Goal: Transaction & Acquisition: Register for event/course

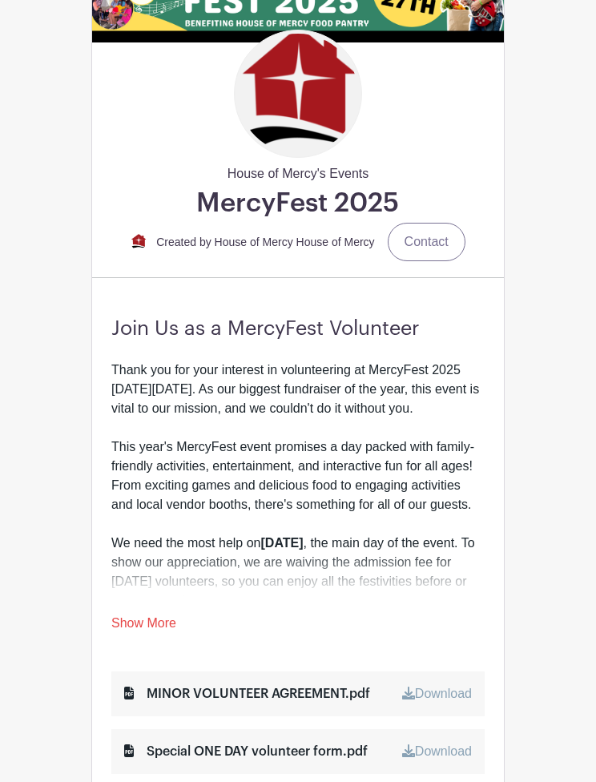
scroll to position [215, 0]
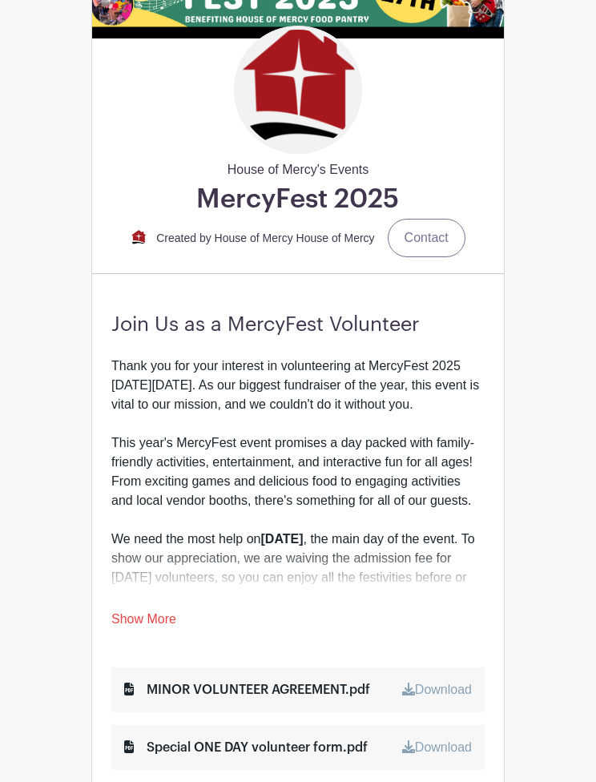
click at [142, 621] on link "Show More" at bounding box center [143, 623] width 65 height 20
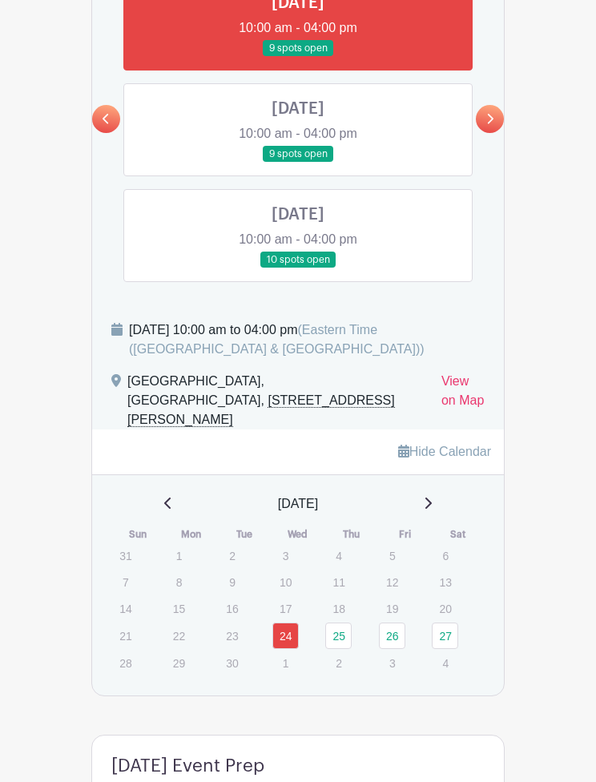
scroll to position [1742, 0]
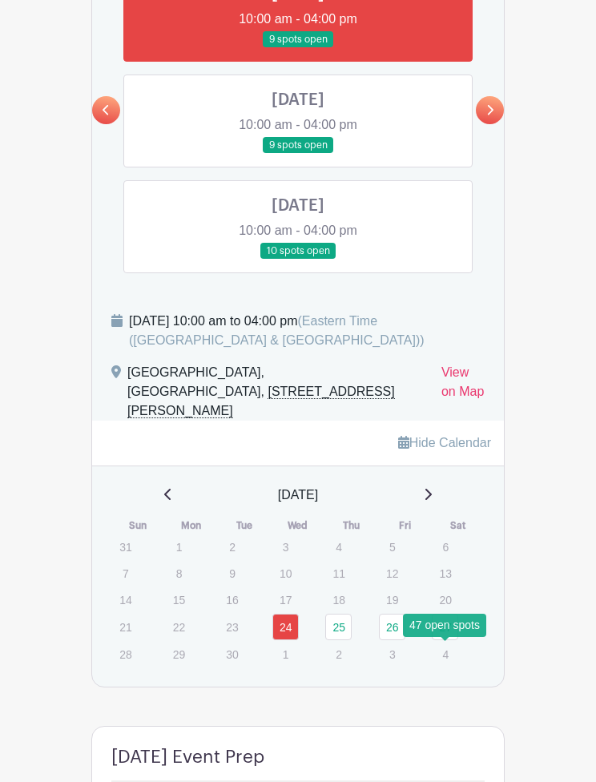
click at [446, 640] on link "27" at bounding box center [445, 627] width 26 height 26
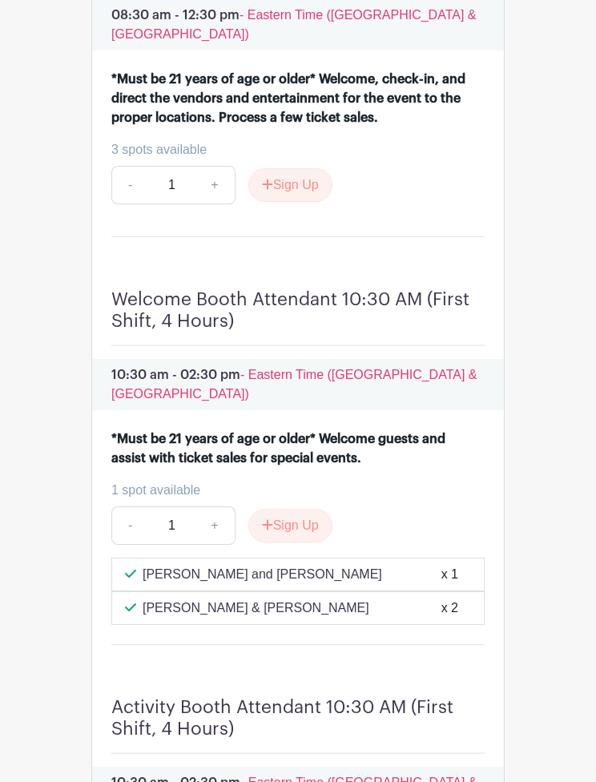
scroll to position [2736, 0]
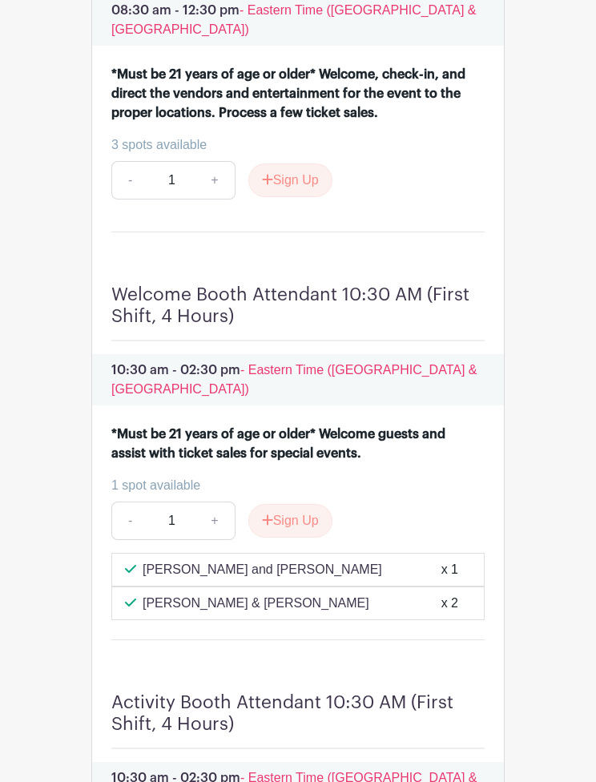
click at [297, 504] on button "Sign Up" at bounding box center [290, 521] width 84 height 34
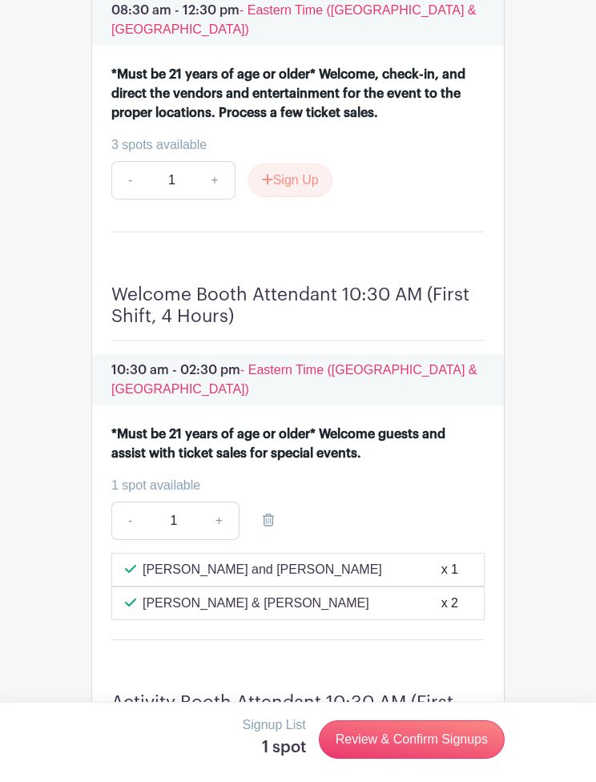
click at [435, 759] on link "Review & Confirm Signups" at bounding box center [412, 739] width 186 height 38
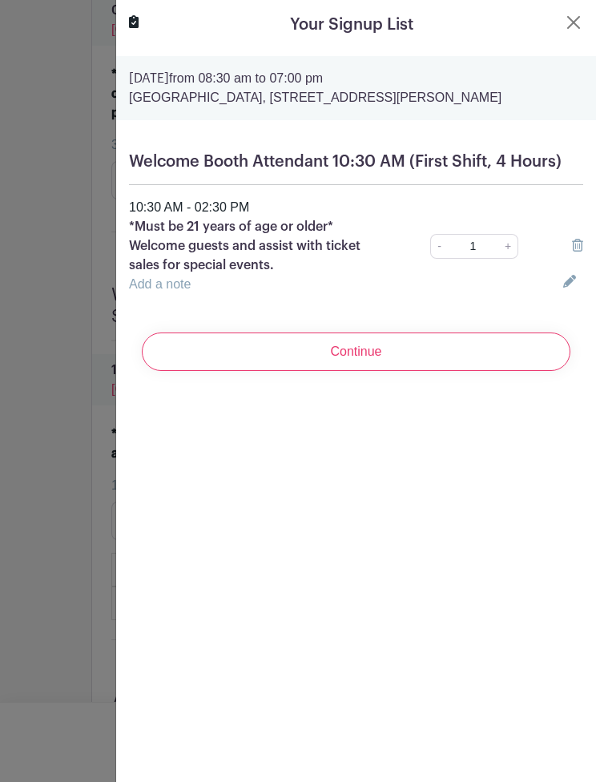
click at [473, 350] on input "Continue" at bounding box center [356, 352] width 429 height 38
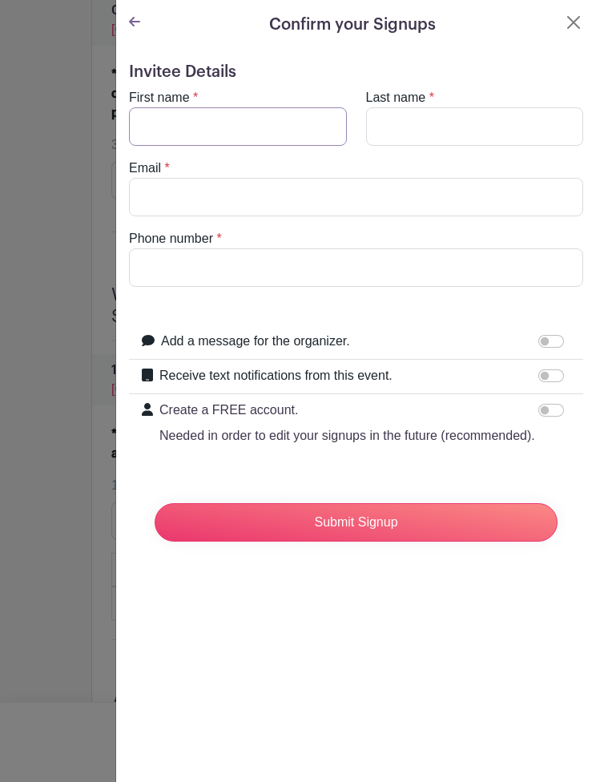
click at [164, 126] on input "First name" at bounding box center [238, 126] width 218 height 38
type input "[PERSON_NAME]"
click at [450, 133] on input "Last name" at bounding box center [475, 126] width 218 height 38
type input "Nolledo"
click at [353, 200] on input "Email" at bounding box center [356, 197] width 454 height 38
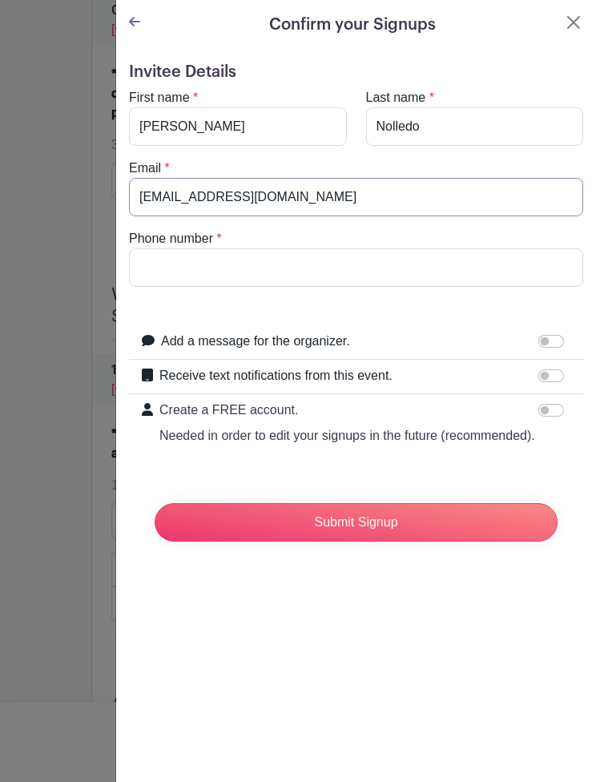
type input "[EMAIL_ADDRESS][DOMAIN_NAME]"
click at [426, 270] on input "Phone number" at bounding box center [356, 267] width 454 height 38
type input "5713202783"
click at [385, 521] on input "Submit Signup" at bounding box center [356, 522] width 403 height 38
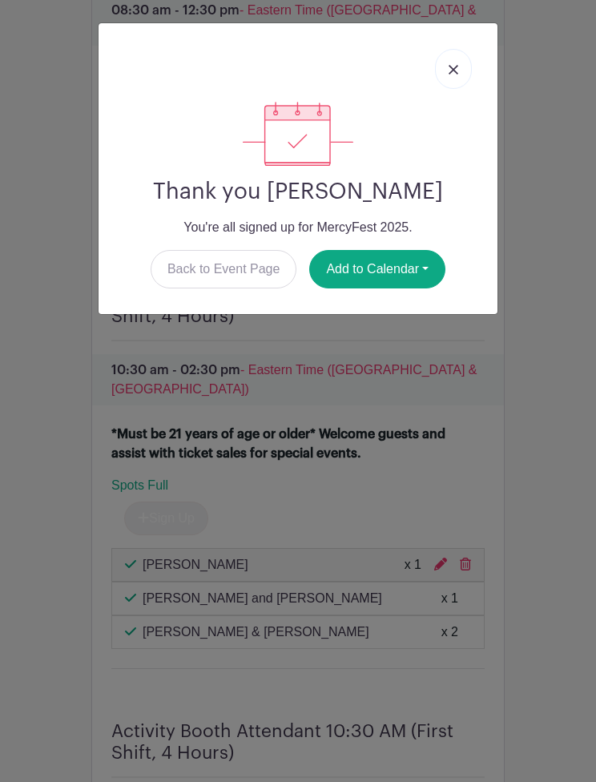
click at [402, 275] on button "Add to Calendar" at bounding box center [377, 269] width 136 height 38
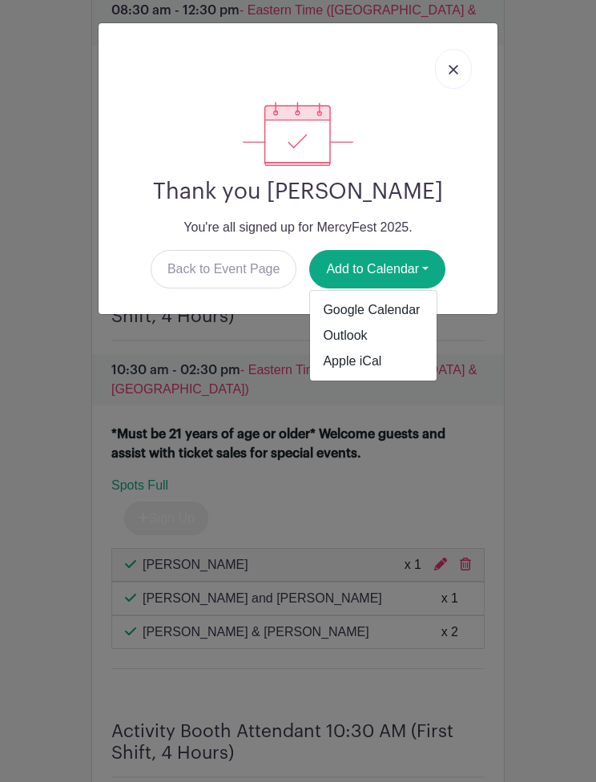
click at [409, 321] on link "Google Calendar" at bounding box center [373, 310] width 127 height 26
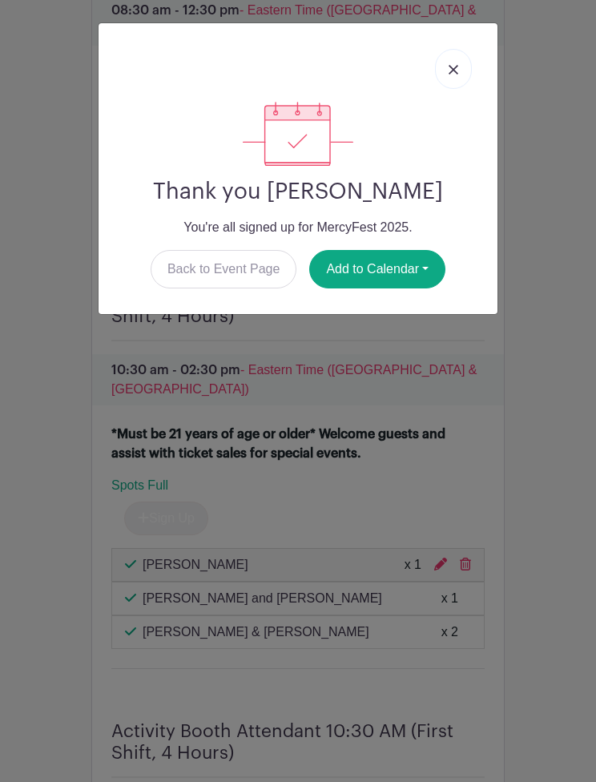
scroll to position [2815, 0]
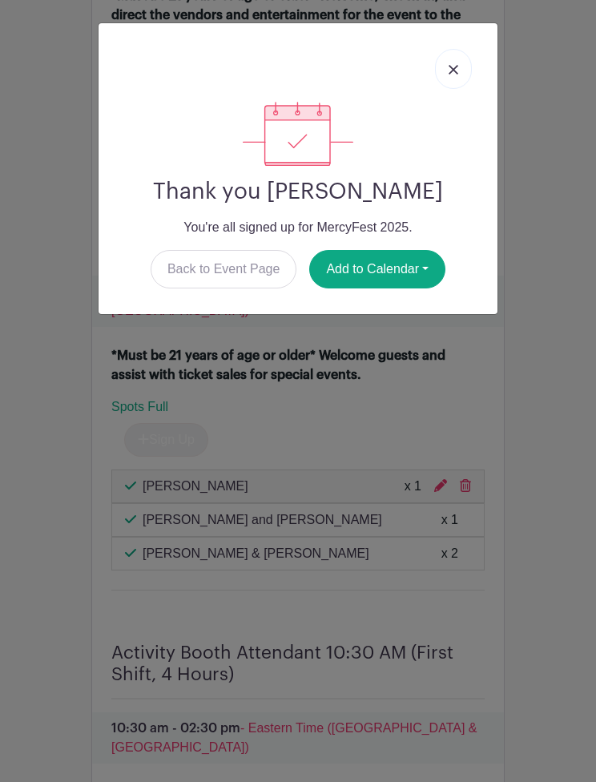
click at [455, 67] on img at bounding box center [454, 70] width 10 height 10
